Goal: Information Seeking & Learning: Learn about a topic

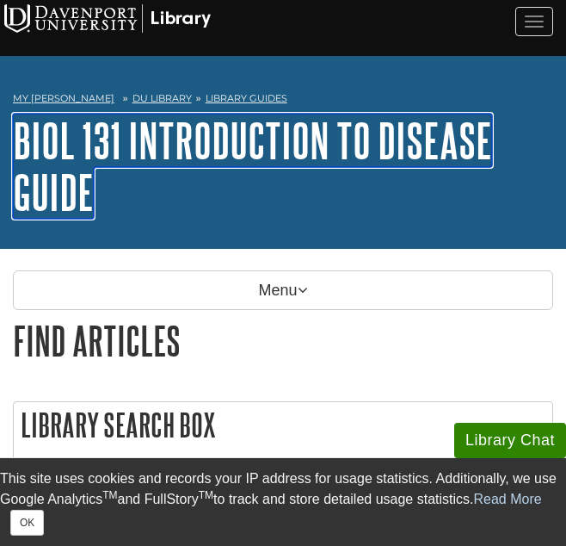
click at [294, 137] on link "BIOL 131 Introduction to Disease Guide" at bounding box center [252, 166] width 479 height 105
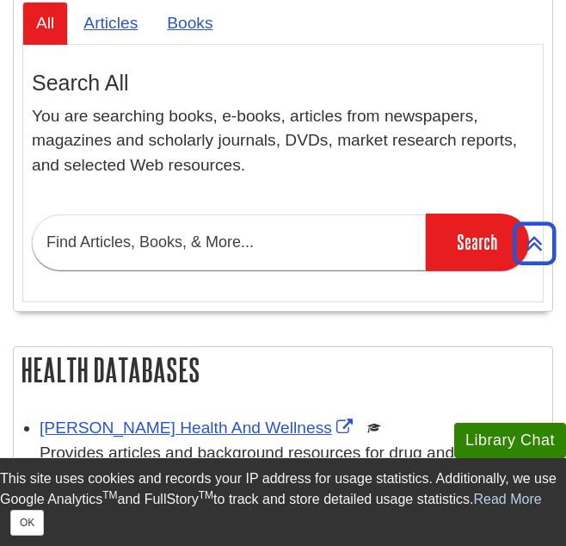
scroll to position [464, 0]
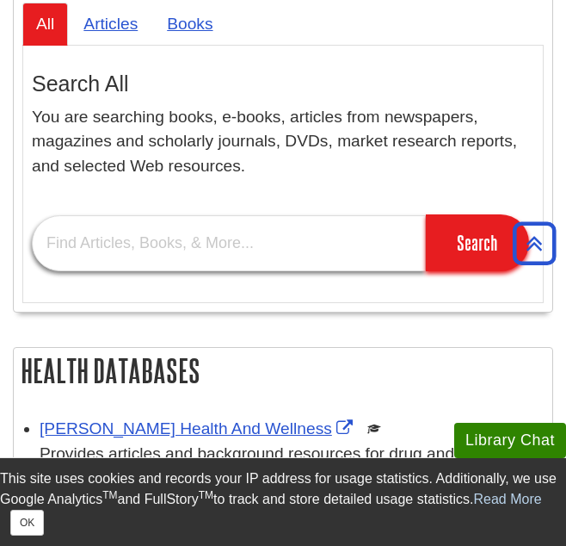
click at [267, 250] on input "text" at bounding box center [229, 243] width 394 height 56
type input "CAD symptoms causes treatment"
click at [426, 214] on input "Search" at bounding box center [477, 242] width 103 height 57
